Goal: Contribute content: Contribute content

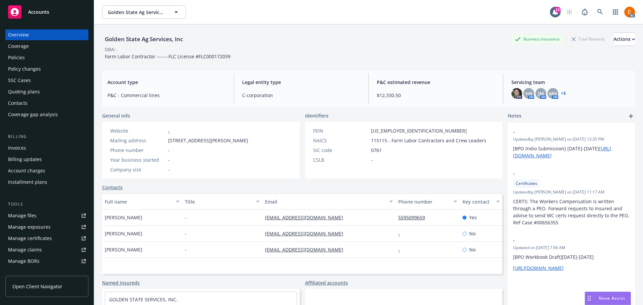
click at [561, 93] on link "+ 3" at bounding box center [563, 93] width 5 height 4
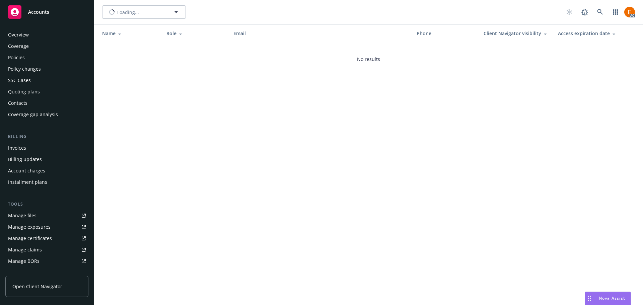
scroll to position [120, 0]
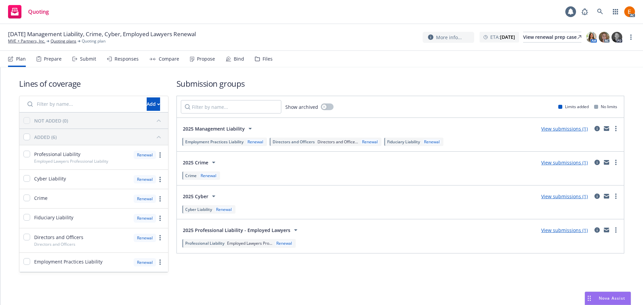
click at [262, 57] on div "Files" at bounding box center [267, 58] width 10 height 5
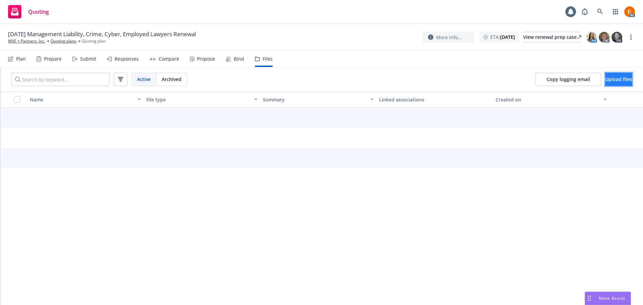
click at [610, 75] on button "Upload files" at bounding box center [618, 79] width 27 height 13
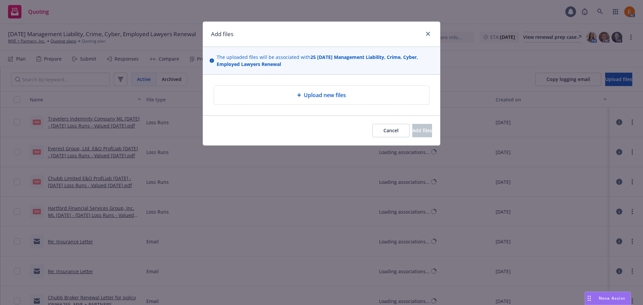
click at [325, 105] on div "Upload new files" at bounding box center [321, 95] width 237 height 41
click at [318, 95] on span "Upload new files" at bounding box center [325, 95] width 42 height 8
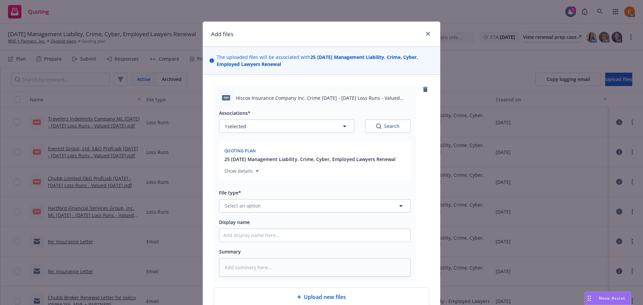
click at [307, 40] on div "Add files" at bounding box center [321, 34] width 237 height 25
click at [294, 217] on div "Associations* 1 selected Search Quoting plan 25 11/08/25 Management Liability, …" at bounding box center [314, 191] width 191 height 172
click at [290, 210] on button "Select an option" at bounding box center [314, 205] width 191 height 13
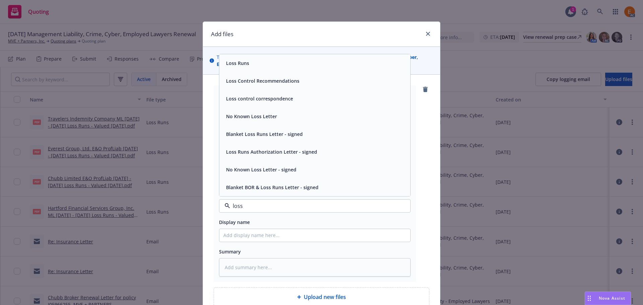
type input "loss r"
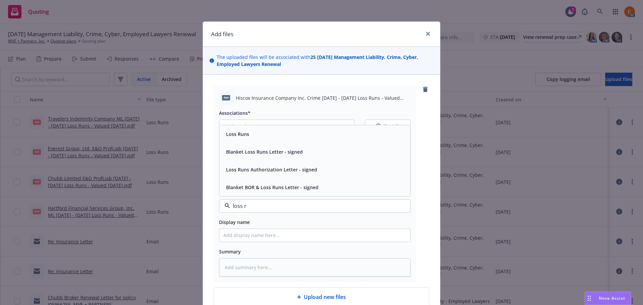
click at [261, 142] on div "Loss Runs" at bounding box center [314, 134] width 191 height 18
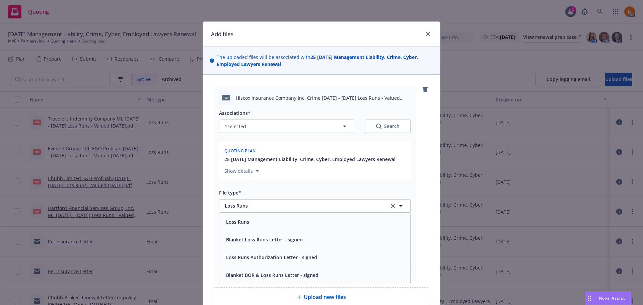
click at [408, 131] on div "pdf Hiscox Insurance Company Inc. Crime 2024 - 2025 Loss Runs - Valued 2025-08-…" at bounding box center [315, 183] width 202 height 196
click at [381, 129] on div "Search" at bounding box center [387, 126] width 23 height 7
type textarea "x"
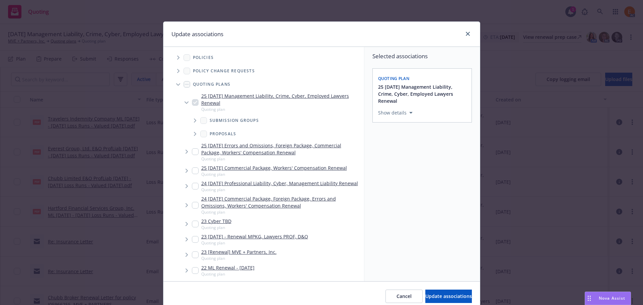
click at [176, 84] on icon "Tree Example" at bounding box center [178, 84] width 4 height 2
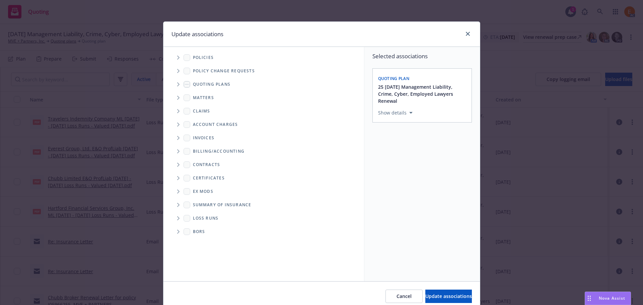
click at [173, 221] on span "Folder Tree Example" at bounding box center [178, 218] width 11 height 11
click at [205, 241] on link "2025" at bounding box center [209, 242] width 11 height 7
checkbox input "true"
click at [442, 292] on button "Update associations" at bounding box center [448, 296] width 47 height 13
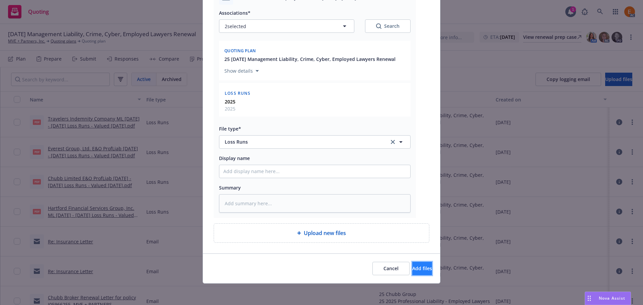
click at [418, 263] on button "Add files" at bounding box center [422, 268] width 20 height 13
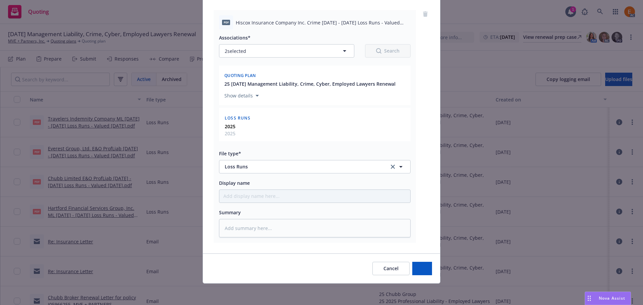
type textarea "x"
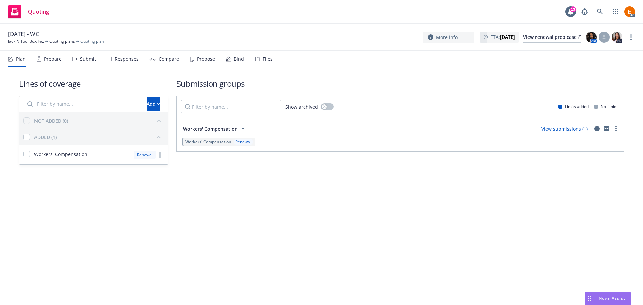
click at [259, 61] on div "Files" at bounding box center [264, 59] width 18 height 16
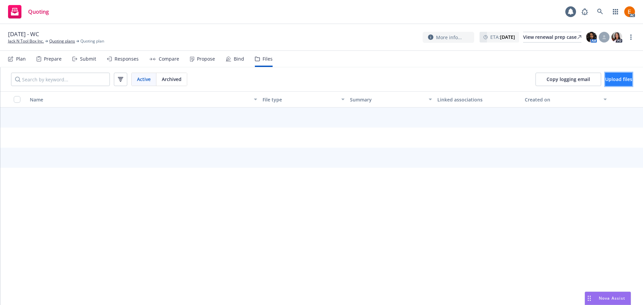
click at [614, 74] on button "Upload files" at bounding box center [618, 79] width 27 height 13
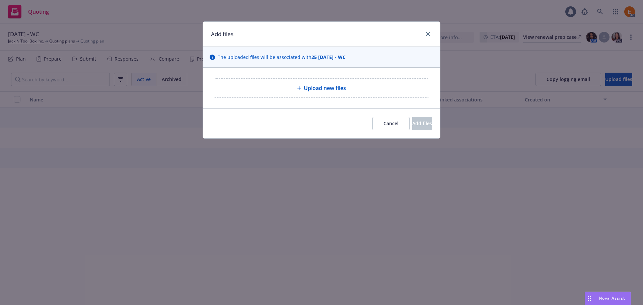
click at [316, 79] on div "Upload new files" at bounding box center [321, 88] width 215 height 19
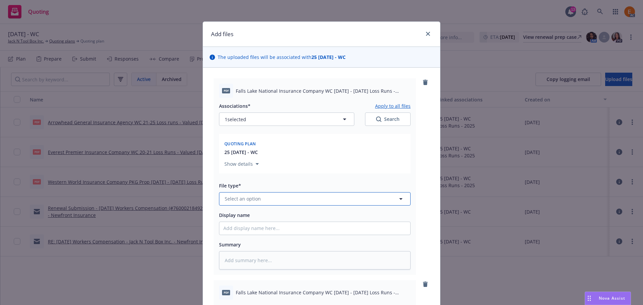
click at [305, 204] on button "Select an option" at bounding box center [314, 198] width 191 height 13
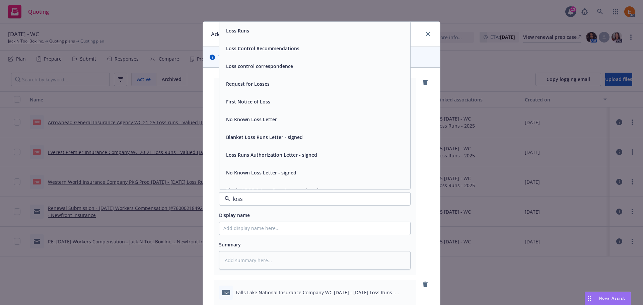
type input "loss r"
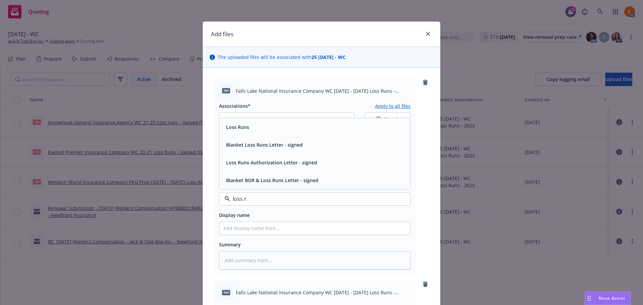
click at [272, 129] on div "Loss Runs" at bounding box center [314, 127] width 183 height 10
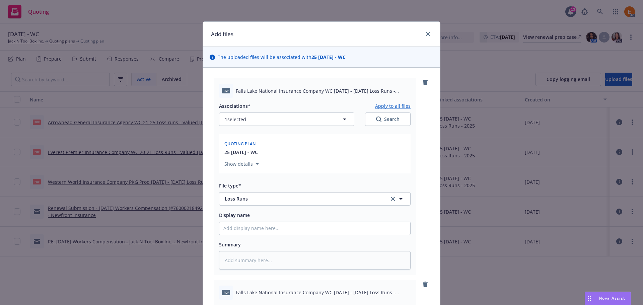
click at [370, 120] on button "Search" at bounding box center [388, 118] width 46 height 13
type textarea "x"
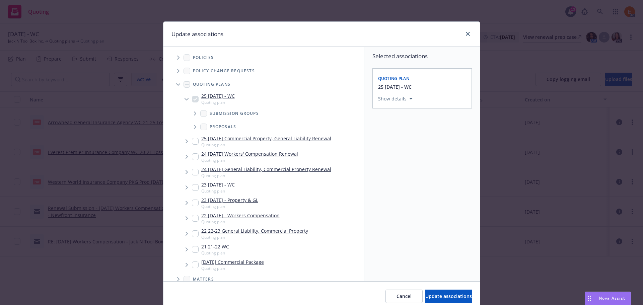
click at [176, 84] on icon "Tree Example" at bounding box center [178, 84] width 4 height 3
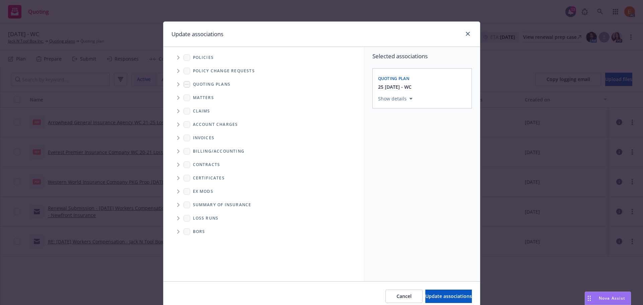
click at [174, 214] on span "Folder Tree Example" at bounding box center [178, 218] width 11 height 11
click at [193, 242] on input "Folder Tree Example" at bounding box center [196, 242] width 7 height 7
checkbox input "true"
click at [429, 295] on span "Update associations" at bounding box center [448, 296] width 47 height 6
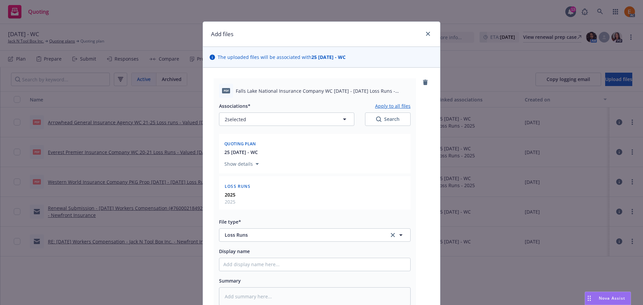
click at [393, 105] on button "Apply to all files" at bounding box center [392, 106] width 35 height 8
type textarea "x"
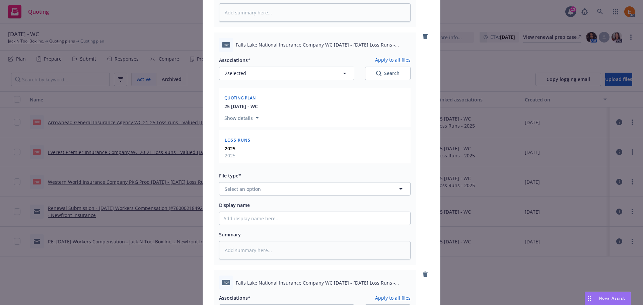
scroll to position [368, 0]
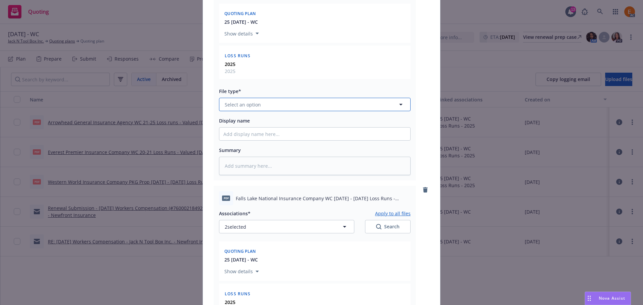
click at [273, 106] on button "Select an option" at bounding box center [314, 104] width 191 height 13
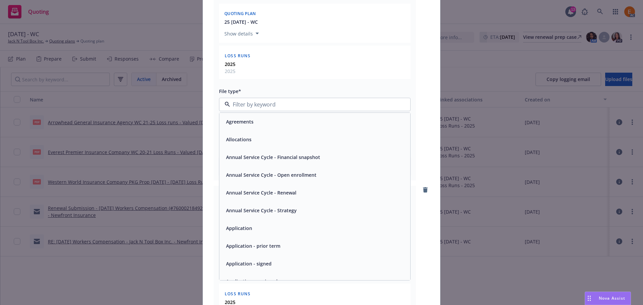
paste input "loss r"
type input "loss r"
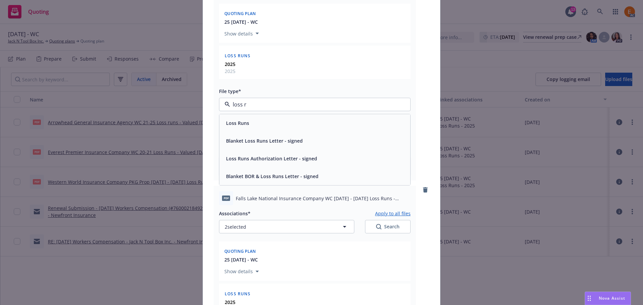
click at [255, 121] on div "Loss Runs" at bounding box center [314, 123] width 183 height 10
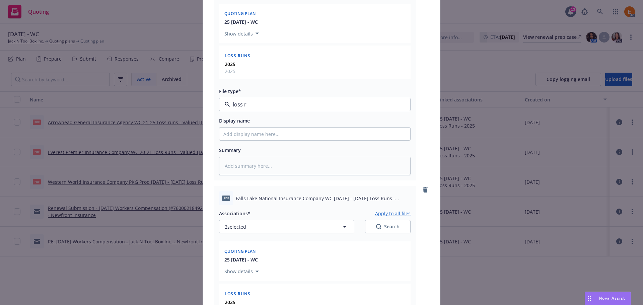
type textarea "x"
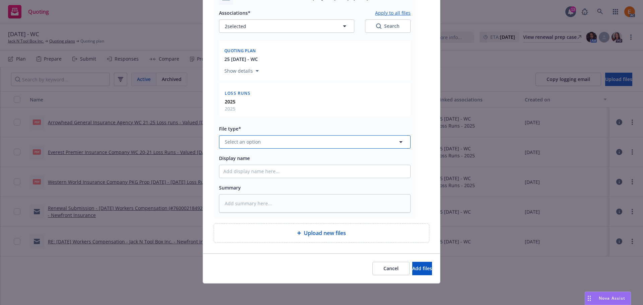
click at [254, 140] on span "Select an option" at bounding box center [243, 141] width 36 height 7
paste input "loss r"
type input "loss r"
drag, startPoint x: 409, startPoint y: 265, endPoint x: 405, endPoint y: 257, distance: 9.1
click at [412, 265] on span "Add files" at bounding box center [422, 268] width 20 height 6
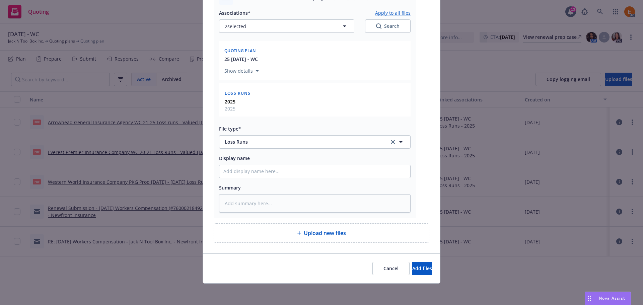
scroll to position [544, 0]
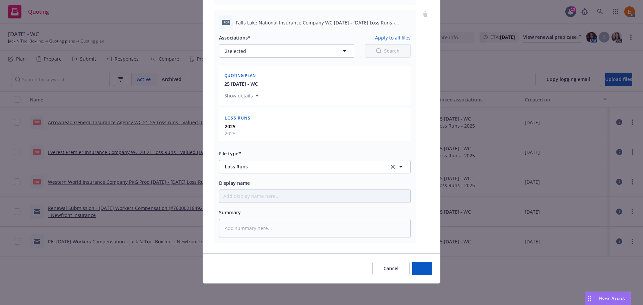
type textarea "x"
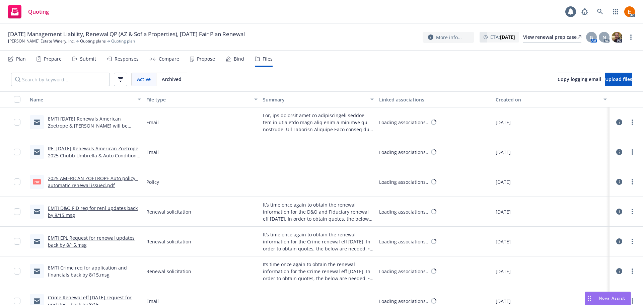
click at [605, 80] on span "Upload files" at bounding box center [618, 79] width 27 height 6
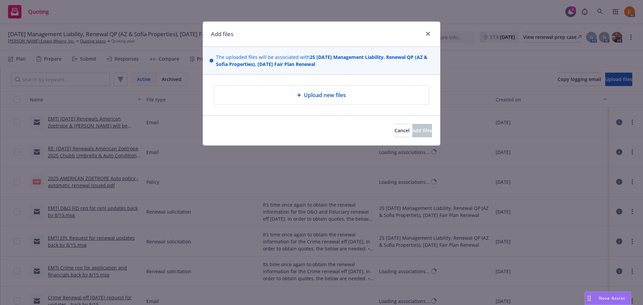
click at [357, 103] on div "Upload new files" at bounding box center [321, 95] width 215 height 19
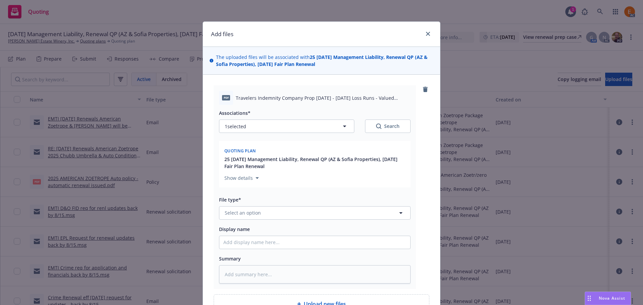
drag, startPoint x: 295, startPoint y: 217, endPoint x: 293, endPoint y: 210, distance: 7.3
click at [294, 214] on div "Associations* 1 selected Search Quoting plan 25 10/01/25 Management Liability, …" at bounding box center [314, 194] width 191 height 179
click at [293, 209] on button "Select an option" at bounding box center [314, 212] width 191 height 13
type input "lk"
type textarea "x"
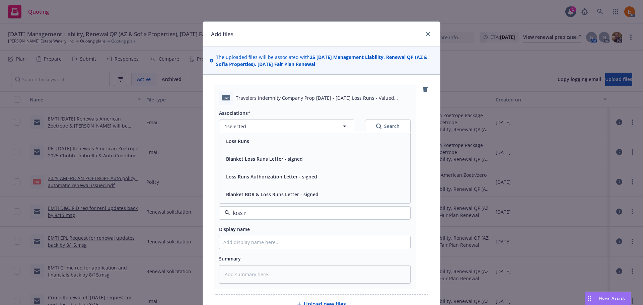
type input "loss r"
click at [256, 127] on button "1 selected" at bounding box center [286, 125] width 135 height 13
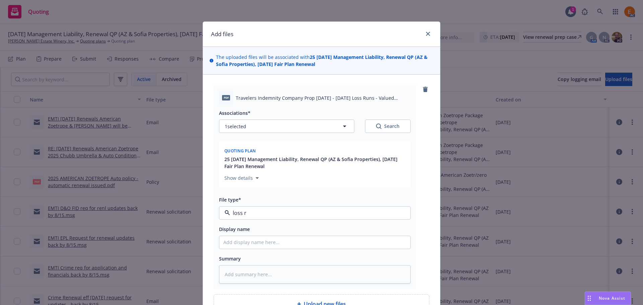
type textarea "x"
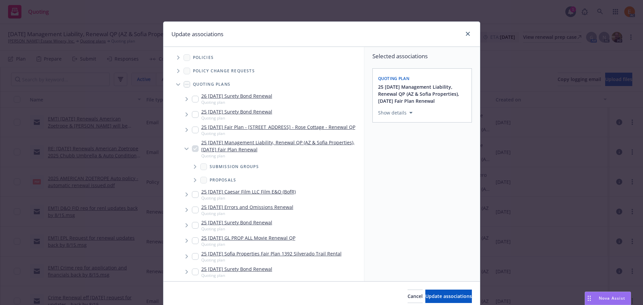
click at [176, 86] on icon "Tree Example" at bounding box center [178, 84] width 4 height 3
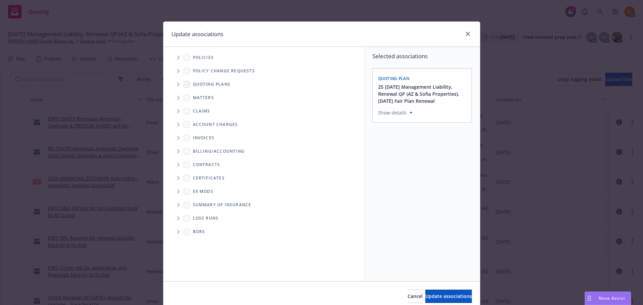
click at [177, 217] on icon "Folder Tree Example" at bounding box center [178, 218] width 3 height 4
click at [208, 240] on link "2025" at bounding box center [209, 242] width 11 height 7
checkbox input "true"
click at [425, 293] on span "Update associations" at bounding box center [448, 296] width 47 height 6
type textarea "x"
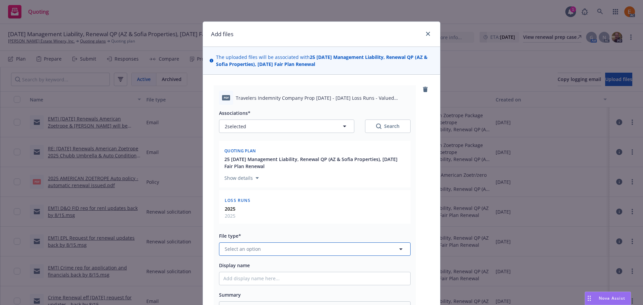
click at [290, 251] on button "Select an option" at bounding box center [314, 248] width 191 height 13
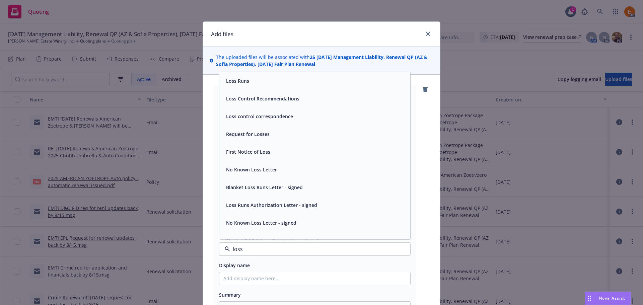
type input "loss r"
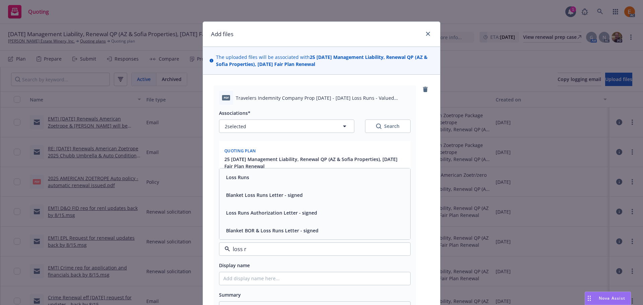
drag, startPoint x: 271, startPoint y: 180, endPoint x: 274, endPoint y: 176, distance: 4.8
click at [271, 179] on div "Loss Runs" at bounding box center [314, 177] width 183 height 10
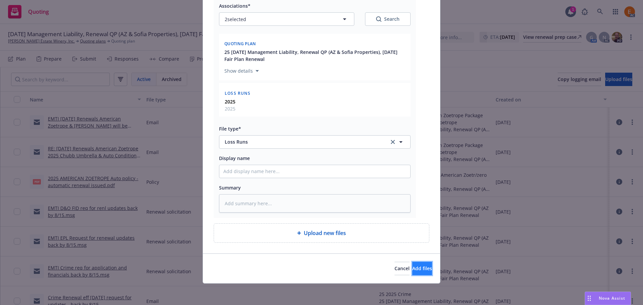
click at [414, 269] on span "Add files" at bounding box center [422, 268] width 20 height 6
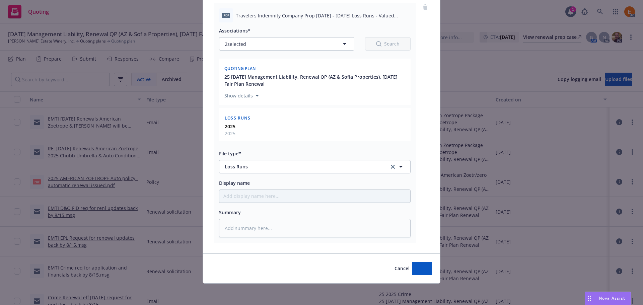
scroll to position [82, 0]
type textarea "x"
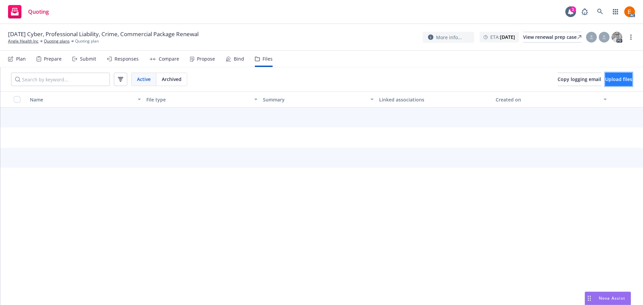
click at [621, 80] on button "Upload files" at bounding box center [618, 79] width 27 height 13
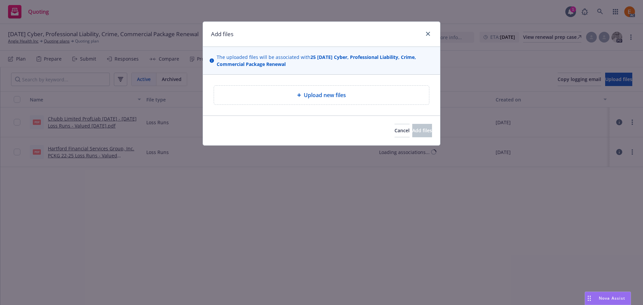
click at [320, 96] on span "Upload new files" at bounding box center [325, 95] width 42 height 8
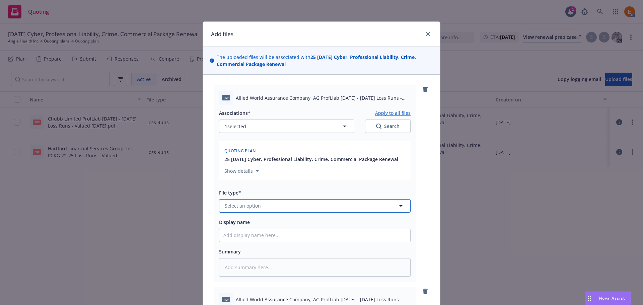
click at [271, 200] on button "Select an option" at bounding box center [314, 205] width 191 height 13
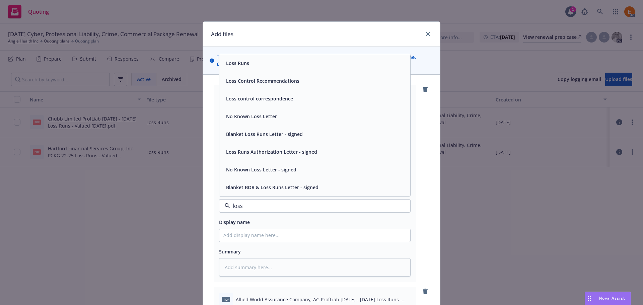
type input "loss r"
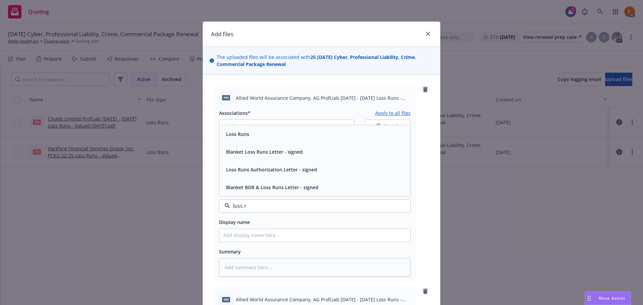
click at [251, 132] on div "Loss Runs" at bounding box center [314, 134] width 183 height 10
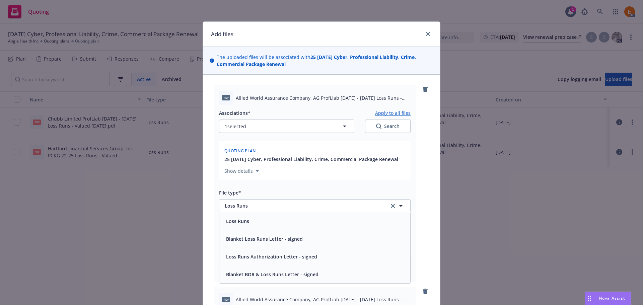
click at [392, 124] on div "Search" at bounding box center [387, 126] width 23 height 7
type textarea "x"
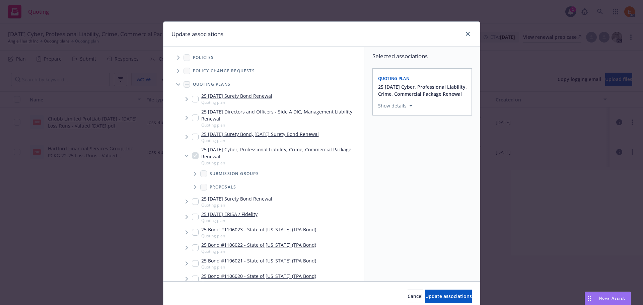
click at [176, 81] on span "Tree Example" at bounding box center [178, 84] width 11 height 11
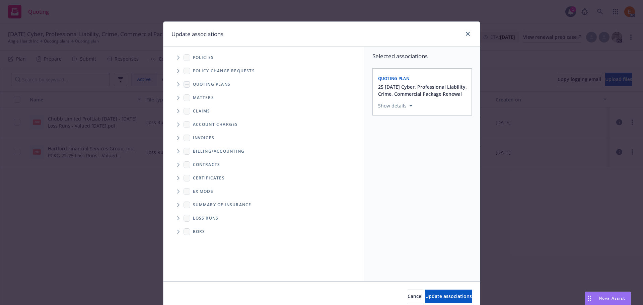
click at [174, 212] on div "Loss Runs" at bounding box center [268, 218] width 191 height 13
click at [174, 216] on span "Folder Tree Example" at bounding box center [178, 218] width 11 height 11
click at [204, 243] on link "2025" at bounding box center [209, 242] width 11 height 7
checkbox input "true"
click at [425, 294] on span "Update associations" at bounding box center [448, 296] width 47 height 6
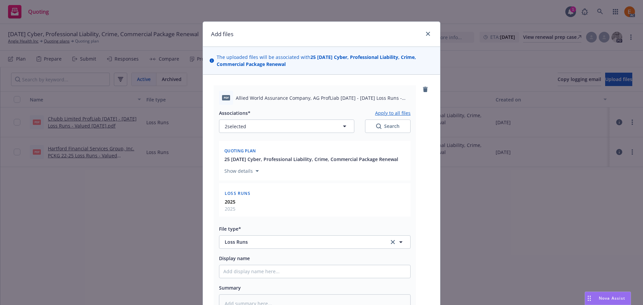
click at [393, 113] on button "Apply to all files" at bounding box center [392, 113] width 35 height 8
type textarea "x"
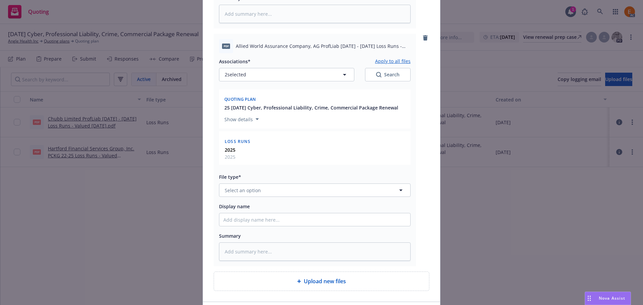
scroll to position [335, 0]
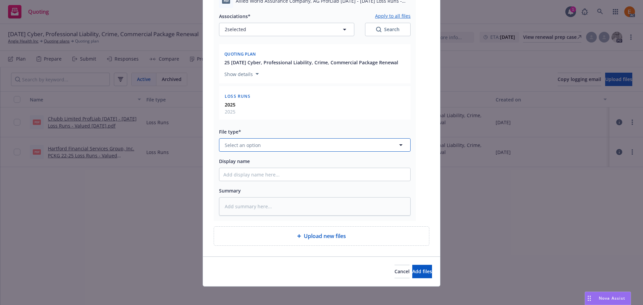
click at [283, 148] on button "Select an option" at bounding box center [314, 144] width 191 height 13
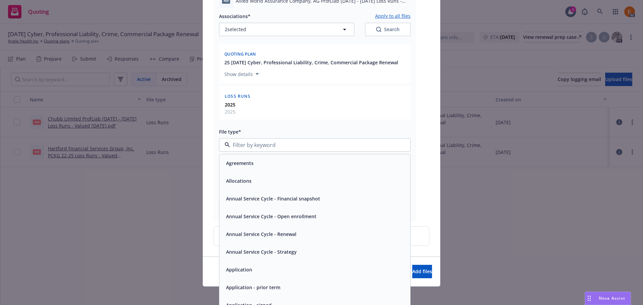
paste input "loss r"
type input "loss r"
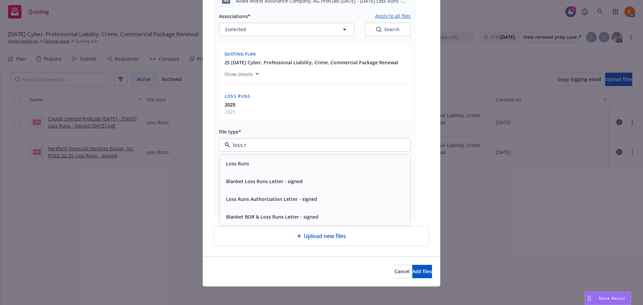
click at [274, 163] on div "Loss Runs" at bounding box center [314, 164] width 183 height 10
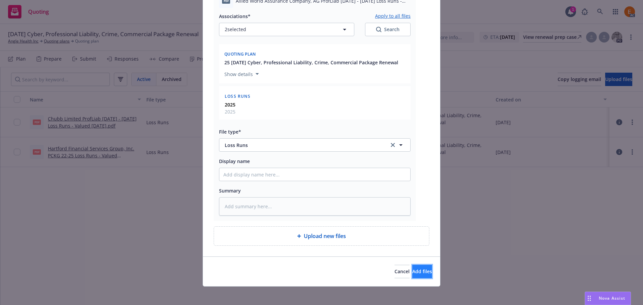
click at [412, 269] on span "Add files" at bounding box center [422, 271] width 20 height 6
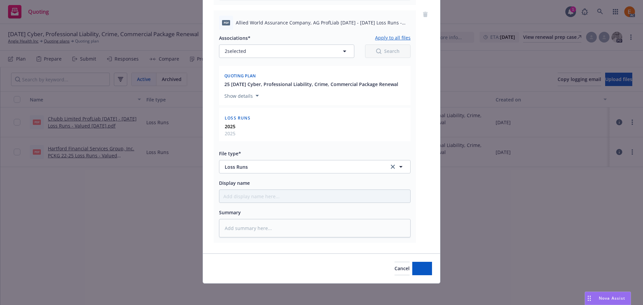
type textarea "x"
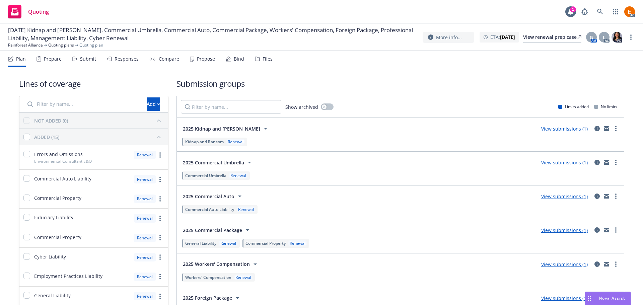
click at [257, 53] on div "Files" at bounding box center [264, 59] width 18 height 16
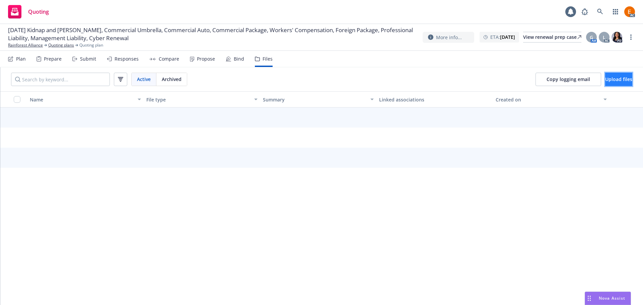
click at [607, 77] on span "Upload files" at bounding box center [618, 79] width 27 height 6
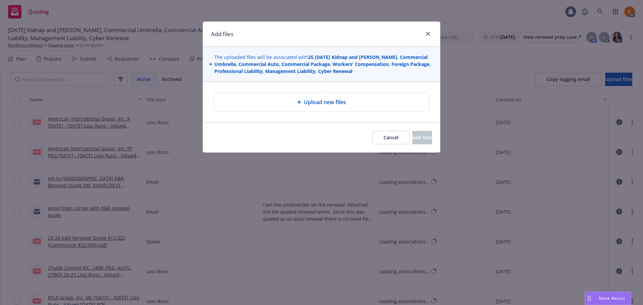
click at [312, 98] on span "Upload new files" at bounding box center [325, 102] width 42 height 8
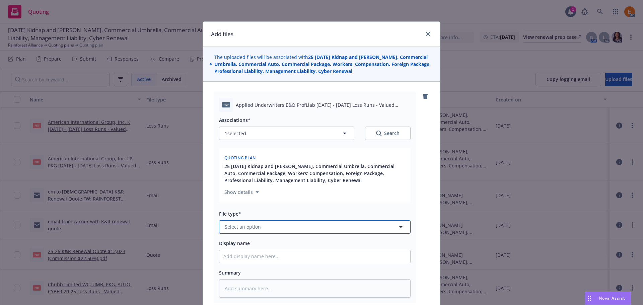
click at [282, 230] on button "Select an option" at bounding box center [314, 226] width 191 height 13
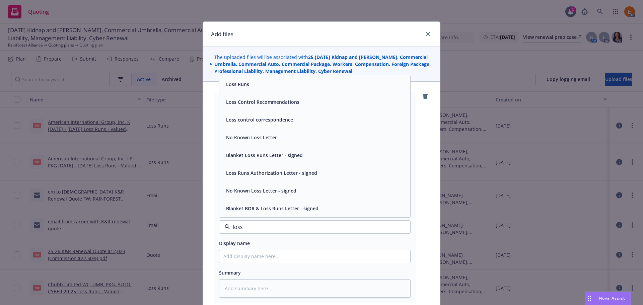
type input "loss r"
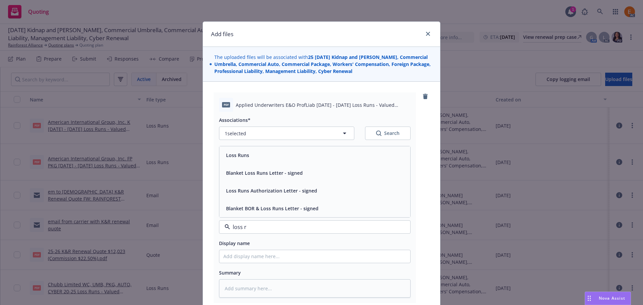
click at [295, 151] on div "Loss Runs" at bounding box center [314, 155] width 183 height 10
click at [387, 133] on div "Search" at bounding box center [387, 133] width 23 height 7
type textarea "x"
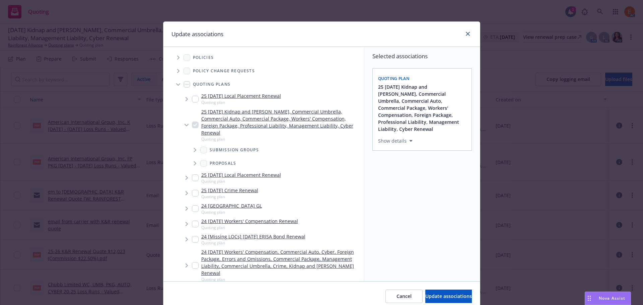
click at [173, 83] on span "Tree Example" at bounding box center [178, 84] width 11 height 11
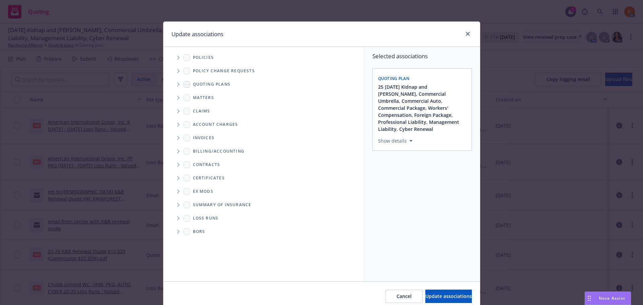
click at [177, 218] on icon "Folder Tree Example" at bounding box center [178, 218] width 3 height 4
click at [204, 242] on link "2025" at bounding box center [209, 242] width 11 height 7
checkbox input "true"
drag, startPoint x: 455, startPoint y: 296, endPoint x: 444, endPoint y: 289, distance: 12.8
click at [454, 296] on span "Update associations" at bounding box center [448, 296] width 47 height 6
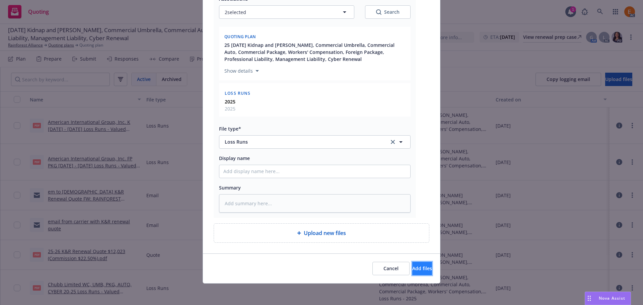
click at [412, 266] on span "Add files" at bounding box center [422, 268] width 20 height 6
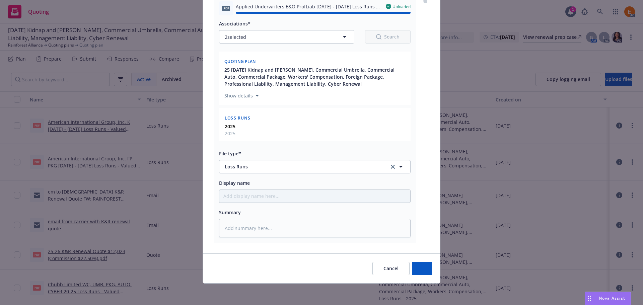
type textarea "x"
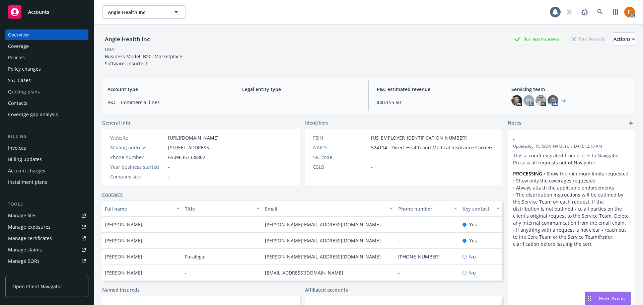
click at [57, 58] on div "Policies" at bounding box center [47, 57] width 78 height 11
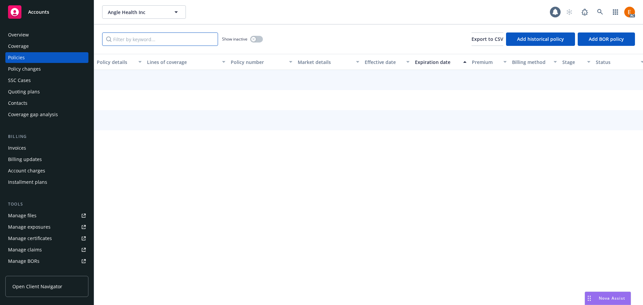
click at [177, 39] on input "Filter by keyword..." at bounding box center [160, 38] width 116 height 13
paste input "25384674"
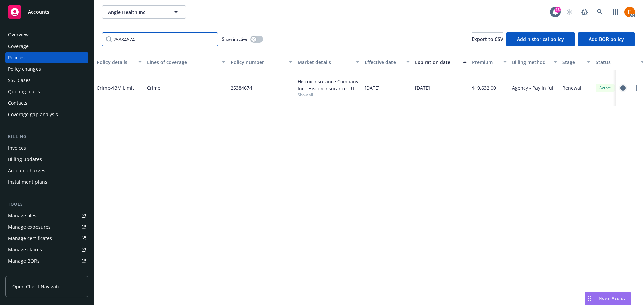
type input "25384674"
click at [622, 85] on icon "circleInformation" at bounding box center [622, 87] width 5 height 5
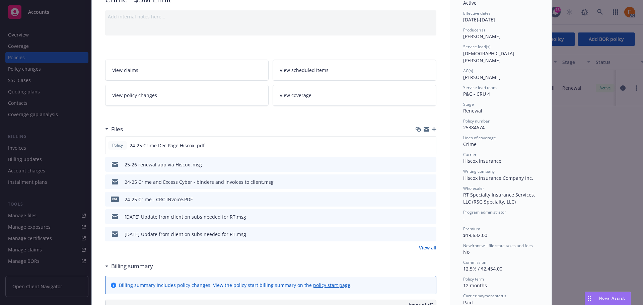
scroll to position [67, 0]
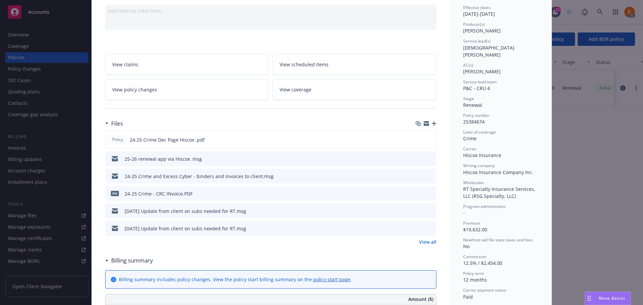
click at [427, 193] on icon "preview file" at bounding box center [430, 193] width 6 height 5
click at [428, 142] on button at bounding box center [430, 139] width 6 height 7
click at [430, 139] on div "Policy 24-25 Crime Dec Page Hiscox .pdf" at bounding box center [270, 140] width 331 height 18
click at [426, 140] on icon "preview file" at bounding box center [429, 139] width 6 height 5
